Goal: Task Accomplishment & Management: Use online tool/utility

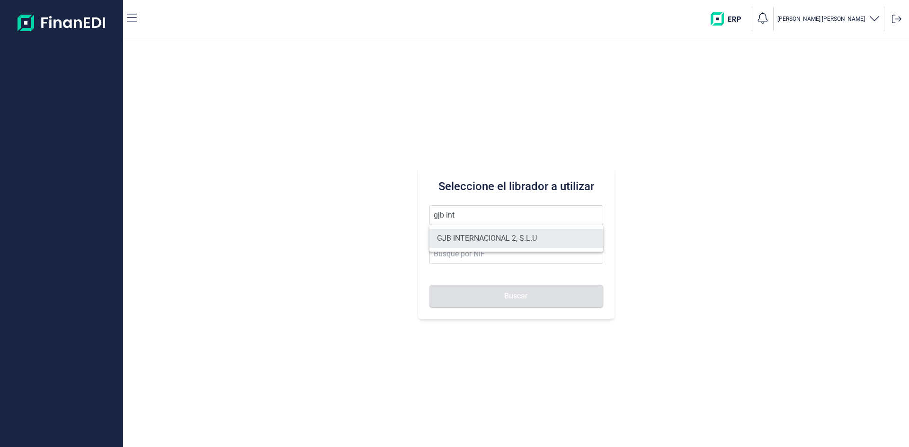
click at [494, 234] on li "GJB INTERNACIONAL 2, S.L.U" at bounding box center [516, 238] width 174 height 19
type input "GJB INTERNACIONAL 2, S.L.U"
type input "B05482971"
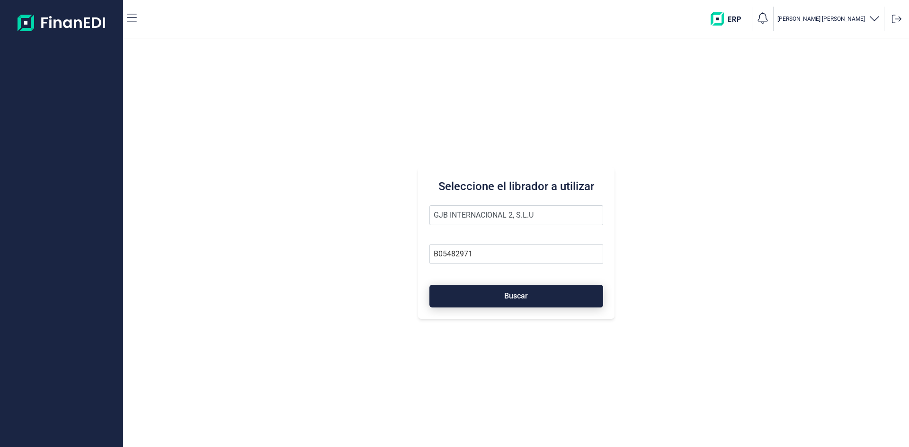
click at [524, 295] on span "Buscar" at bounding box center [516, 296] width 24 height 7
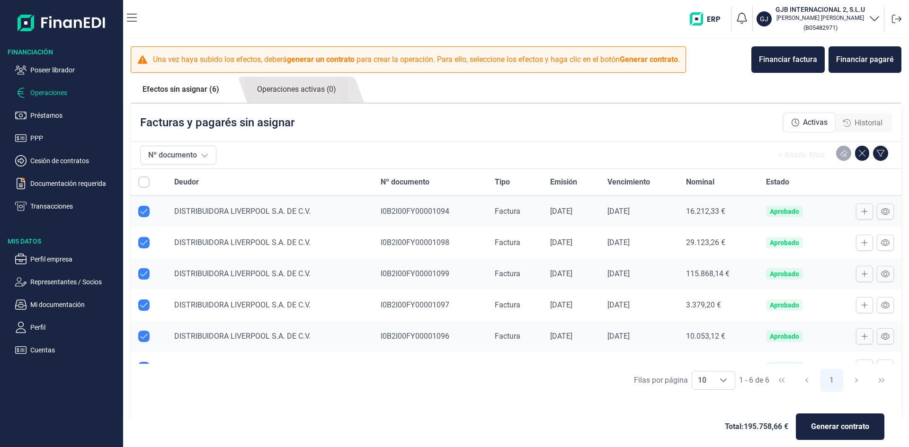
checkbox input "true"
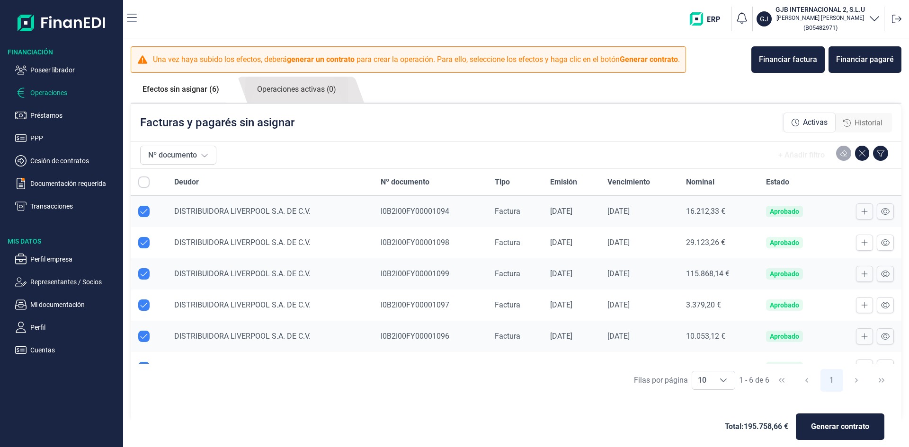
checkbox input "true"
click at [57, 209] on p "Transacciones" at bounding box center [74, 206] width 89 height 11
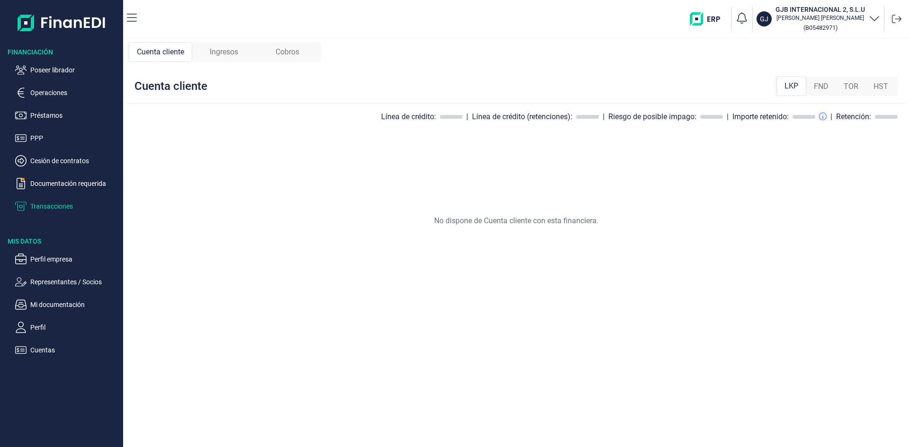
click at [224, 50] on span "Ingresos" at bounding box center [224, 51] width 28 height 11
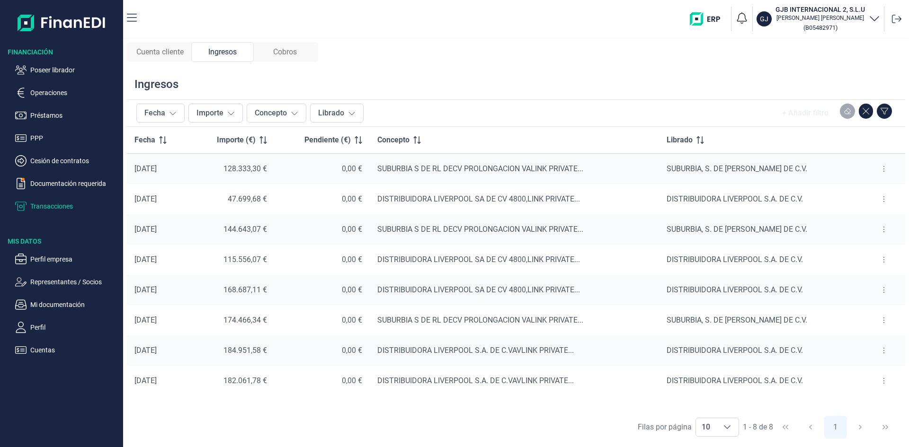
click at [169, 49] on span "Cuenta cliente" at bounding box center [159, 51] width 47 height 11
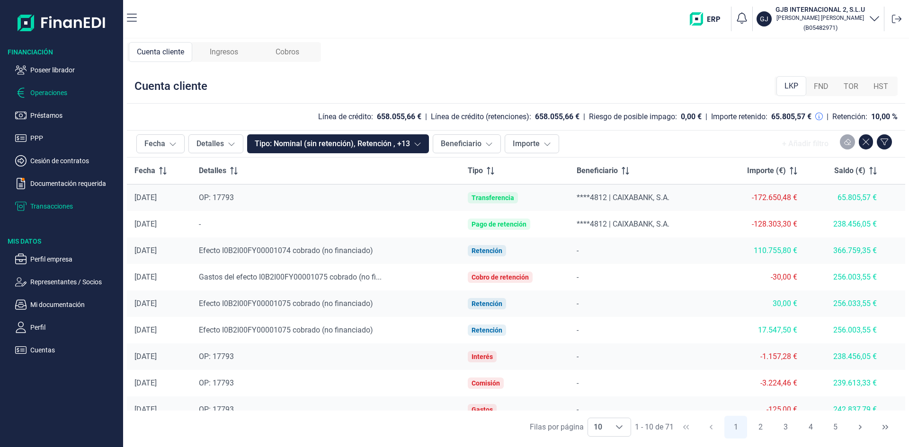
click at [58, 90] on p "Operaciones" at bounding box center [74, 92] width 89 height 11
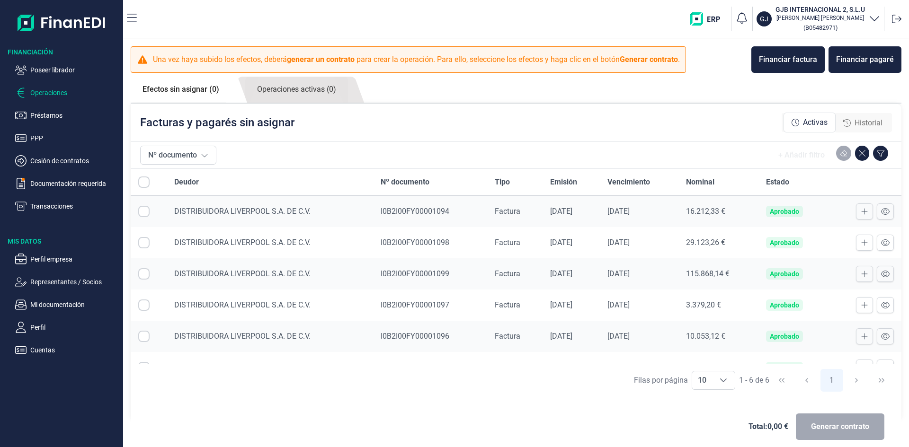
checkbox input "true"
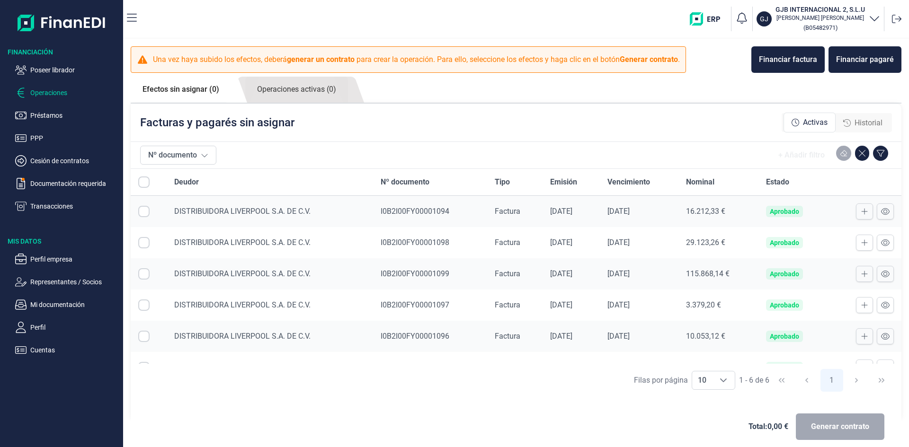
checkbox input "true"
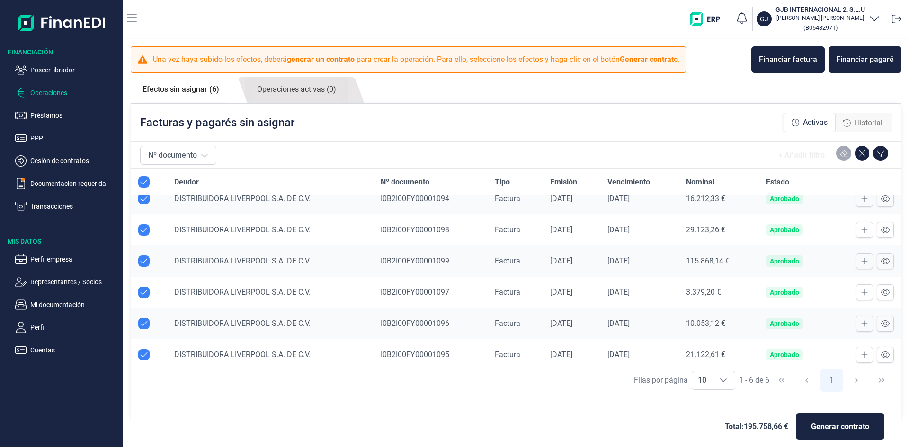
scroll to position [19, 0]
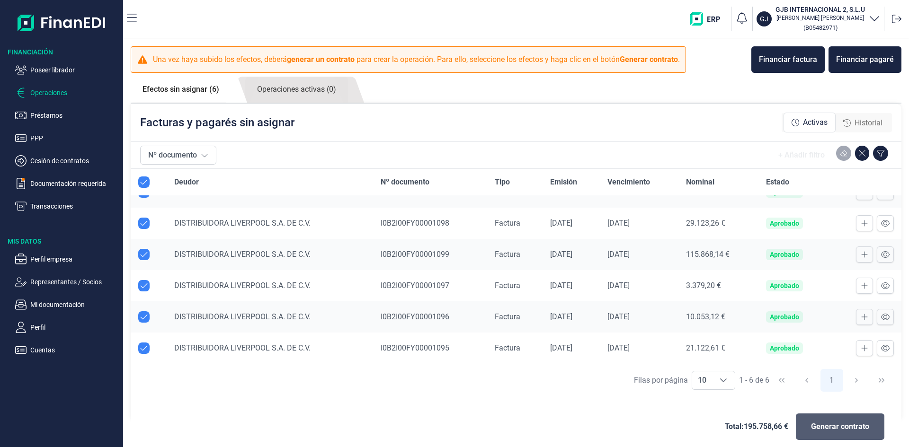
click at [818, 425] on span "Generar contrato" at bounding box center [840, 426] width 58 height 11
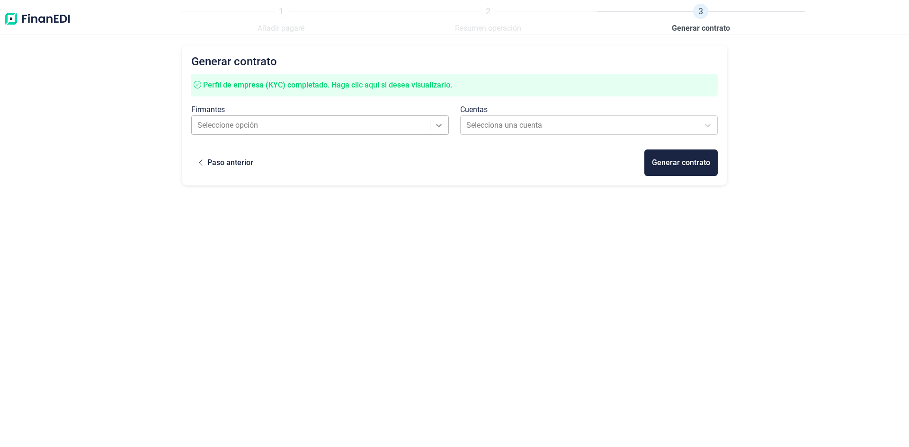
click at [436, 127] on icon at bounding box center [438, 125] width 9 height 9
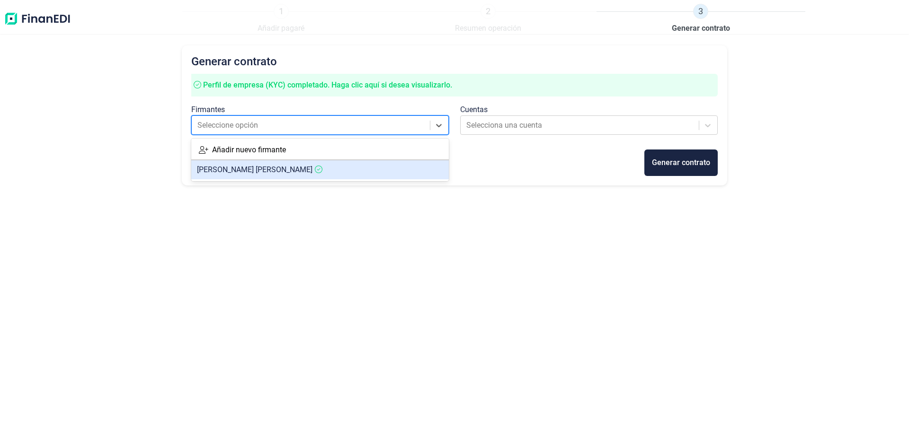
click at [376, 164] on article "[PERSON_NAME] [PERSON_NAME]" at bounding box center [320, 169] width 258 height 19
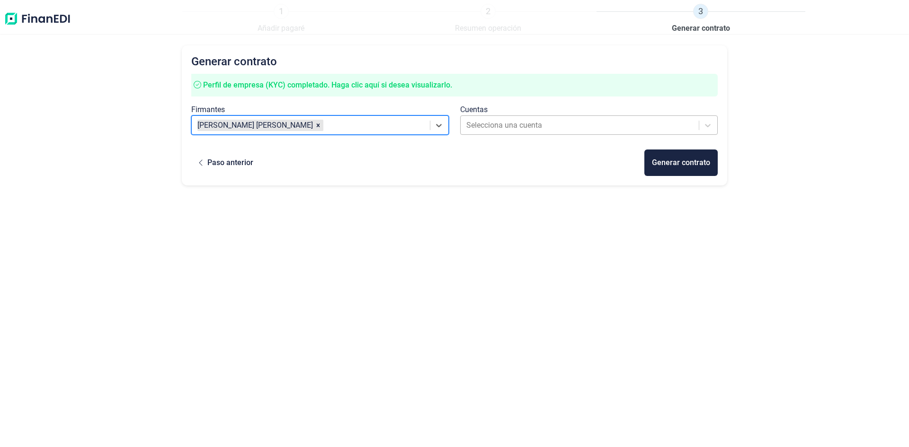
click at [491, 123] on div at bounding box center [580, 125] width 228 height 13
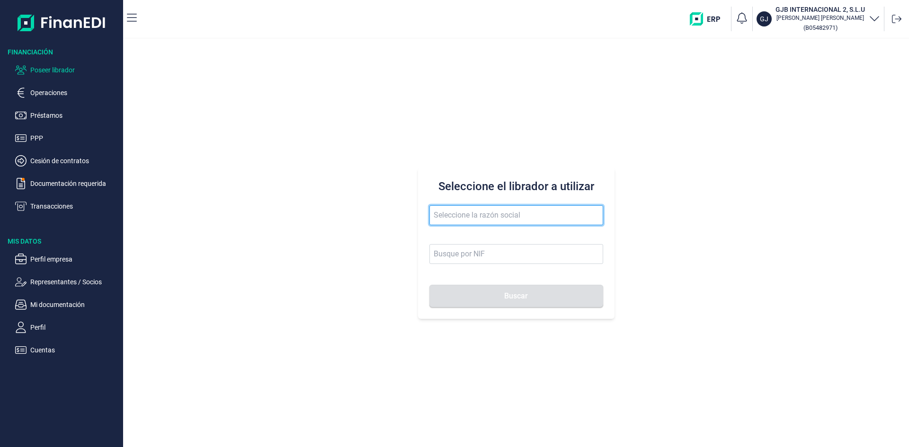
click at [500, 219] on input "text" at bounding box center [516, 215] width 174 height 20
click at [58, 206] on p "Transacciones" at bounding box center [74, 206] width 89 height 11
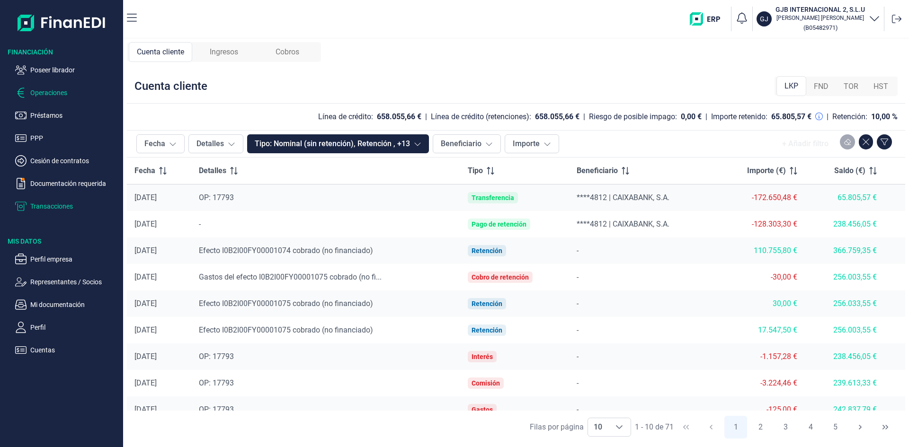
click at [55, 92] on p "Operaciones" at bounding box center [74, 92] width 89 height 11
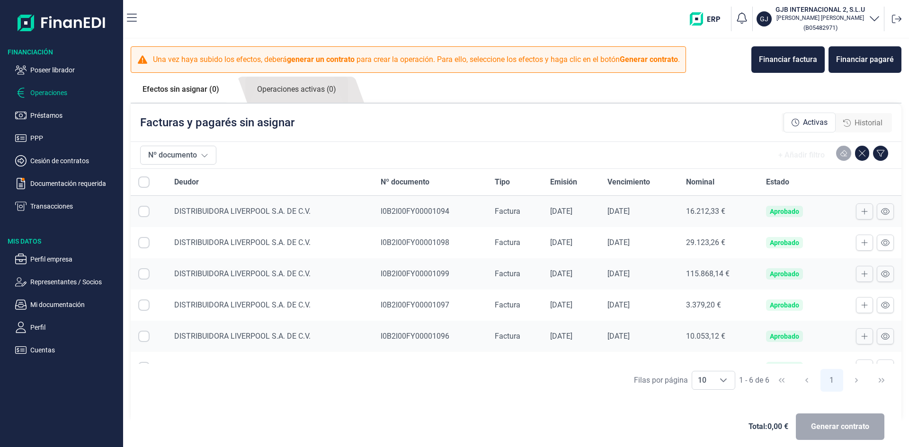
checkbox input "true"
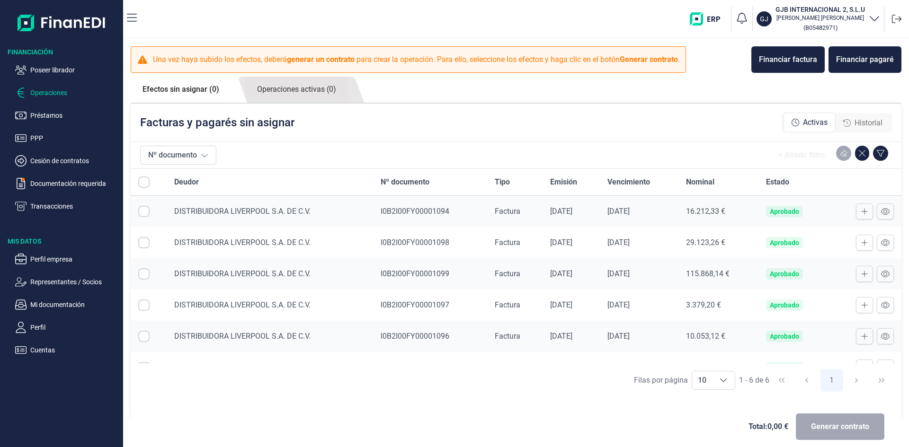
checkbox input "true"
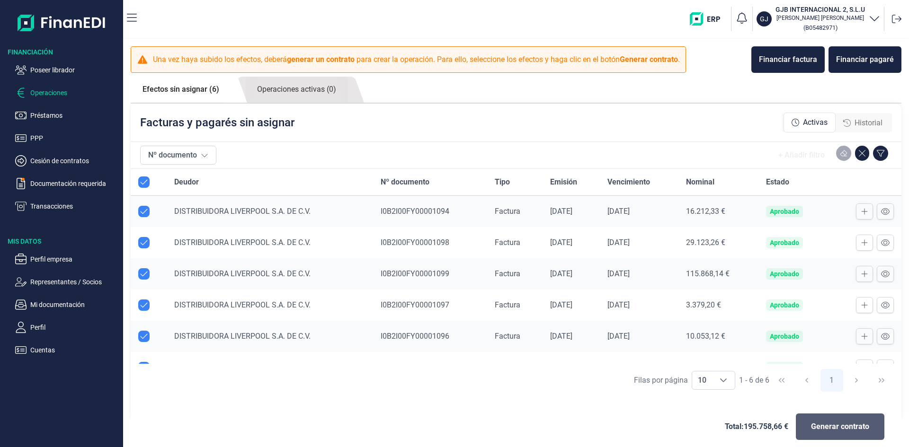
click at [807, 426] on button "Generar contrato" at bounding box center [840, 427] width 89 height 27
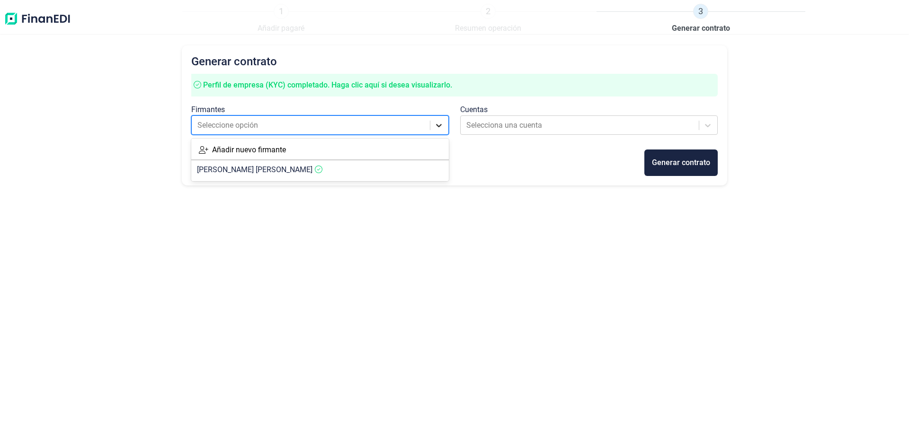
click at [441, 125] on icon at bounding box center [439, 125] width 6 height 3
click at [393, 171] on article "[PERSON_NAME] [PERSON_NAME]" at bounding box center [320, 169] width 258 height 19
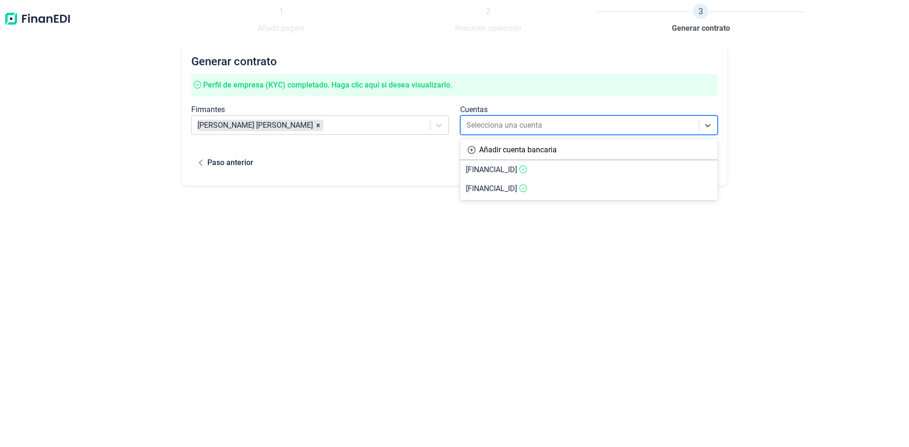
click at [503, 126] on div at bounding box center [580, 125] width 228 height 13
click at [517, 167] on span "[FINANCIAL_ID]" at bounding box center [491, 169] width 51 height 9
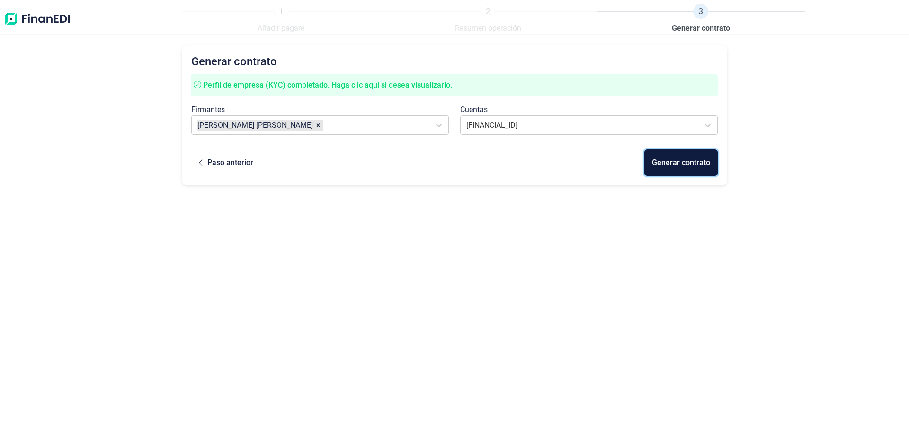
click at [667, 165] on div "Generar contrato" at bounding box center [681, 162] width 58 height 11
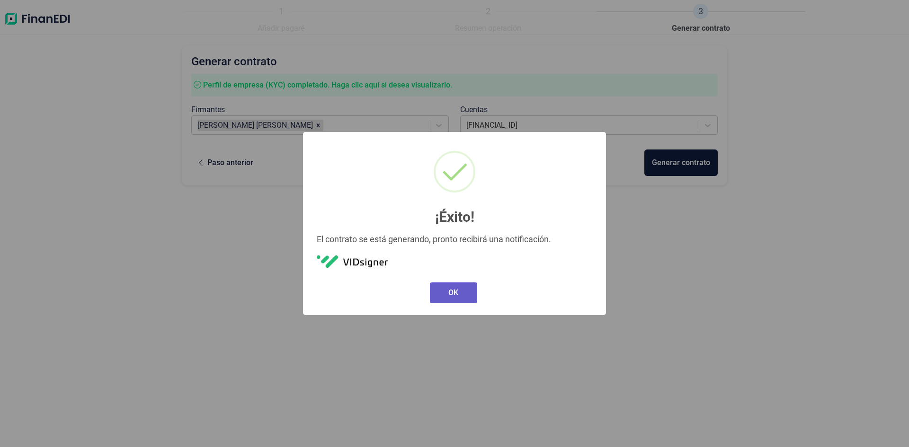
click at [459, 297] on button "OK" at bounding box center [453, 293] width 47 height 21
